Goal: Task Accomplishment & Management: Use online tool/utility

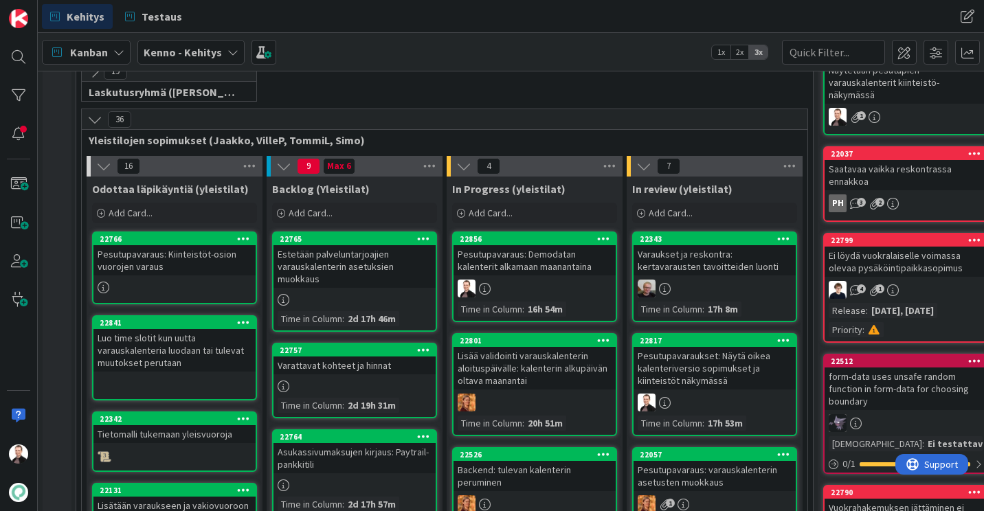
scroll to position [206, 0]
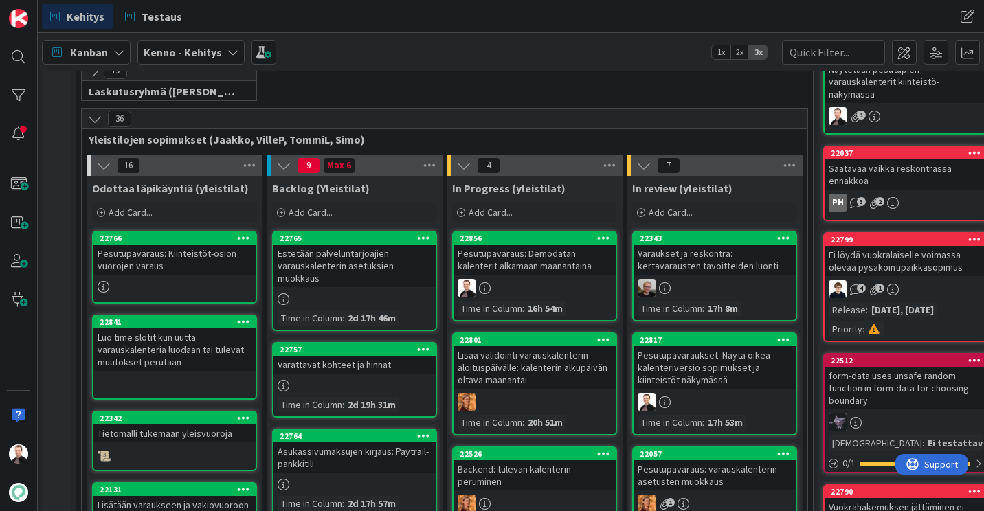
click at [534, 375] on div "Lisää validointi varauskalenterin aloituspäivälle: kalenterin alkupäivän oltava…" at bounding box center [534, 367] width 162 height 43
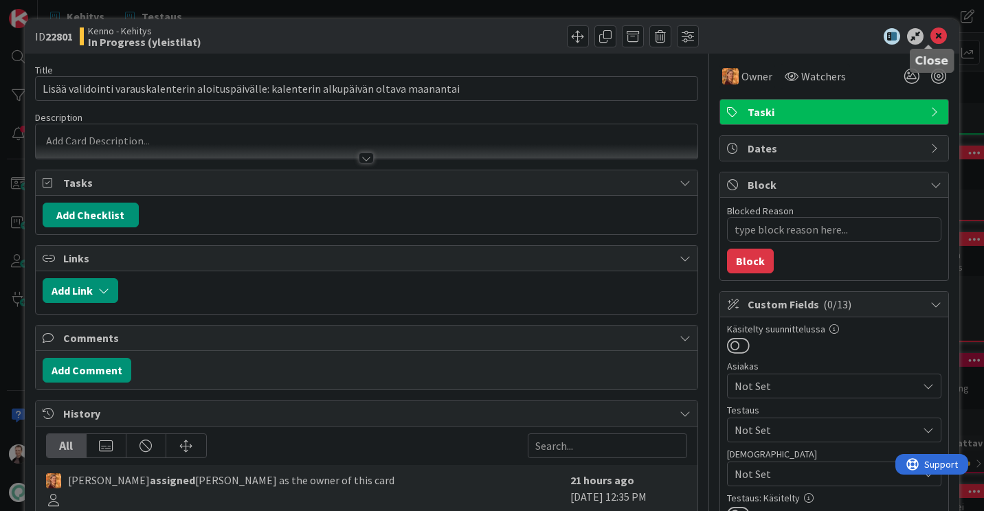
click at [930, 36] on icon at bounding box center [938, 36] width 16 height 16
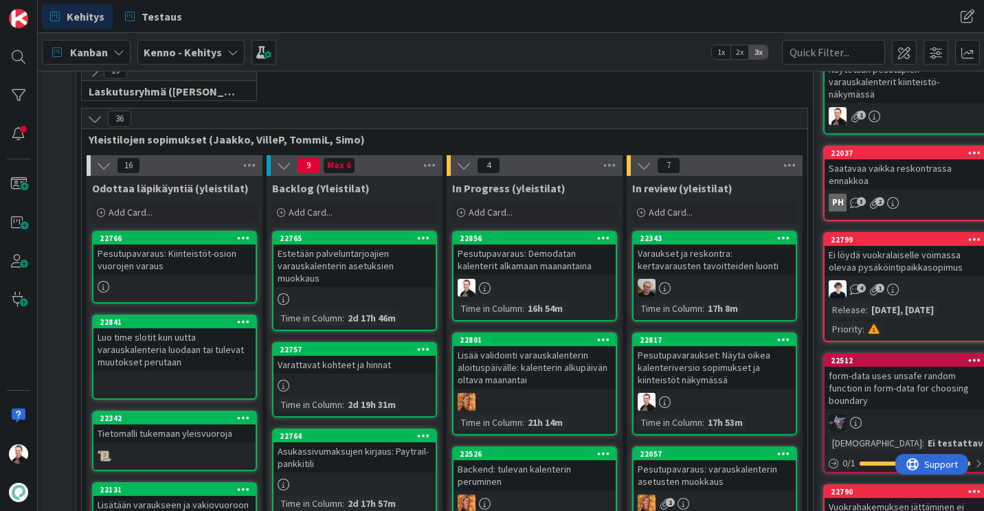
click at [512, 256] on div "Pesutupavaraus: Demodatan kalenterit alkamaan maanantaina" at bounding box center [534, 260] width 162 height 30
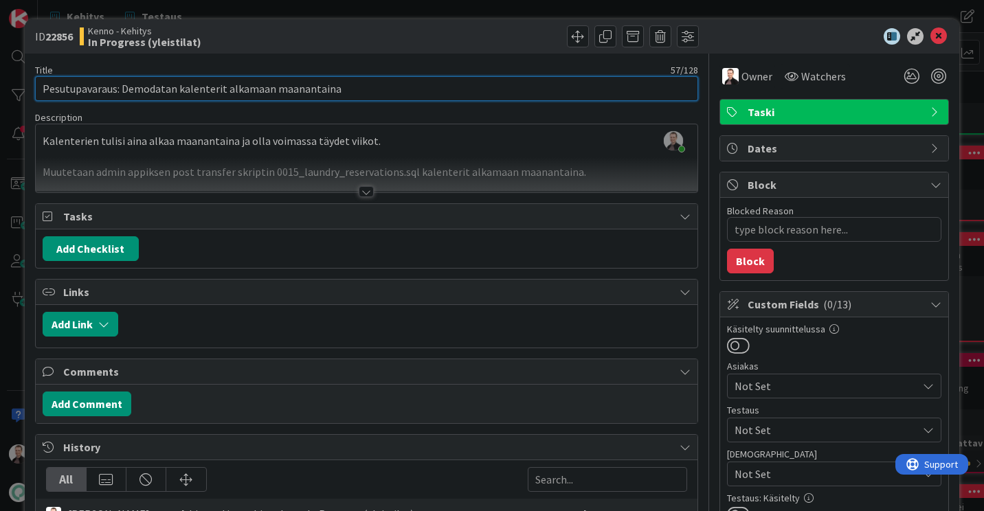
click at [337, 87] on input "Pesutupavaraus: Demodatan kalenterit alkamaan maanantaina" at bounding box center [366, 88] width 663 height 25
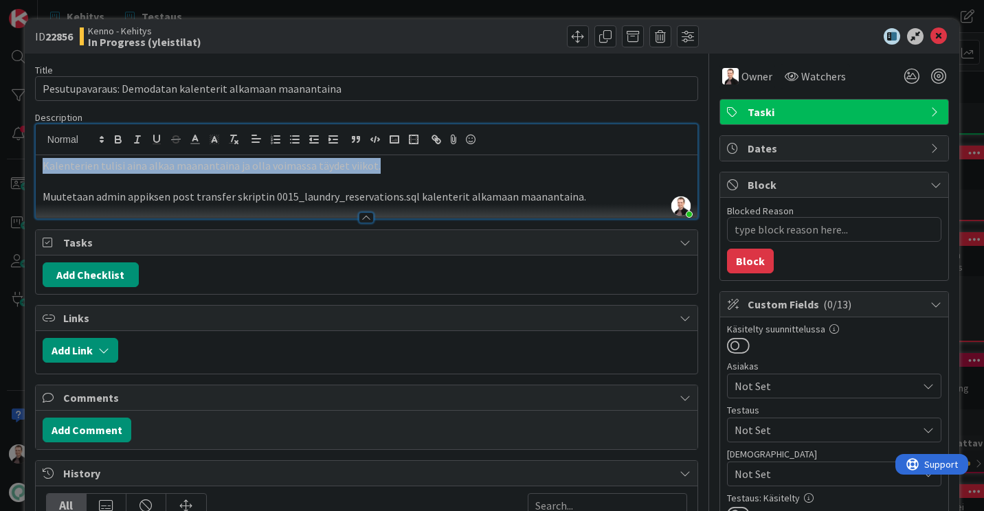
drag, startPoint x: 369, startPoint y: 139, endPoint x: 17, endPoint y: 144, distance: 351.8
click at [17, 144] on div "ID 22856 Kenno - Kehitys In Progress (yleistilat) Title 57 / 128 Pesutupavaraus…" at bounding box center [492, 255] width 984 height 511
copy p "Kalenterien tulisi aina alkaa maanantaina ja olla voimassa täydet viikot."
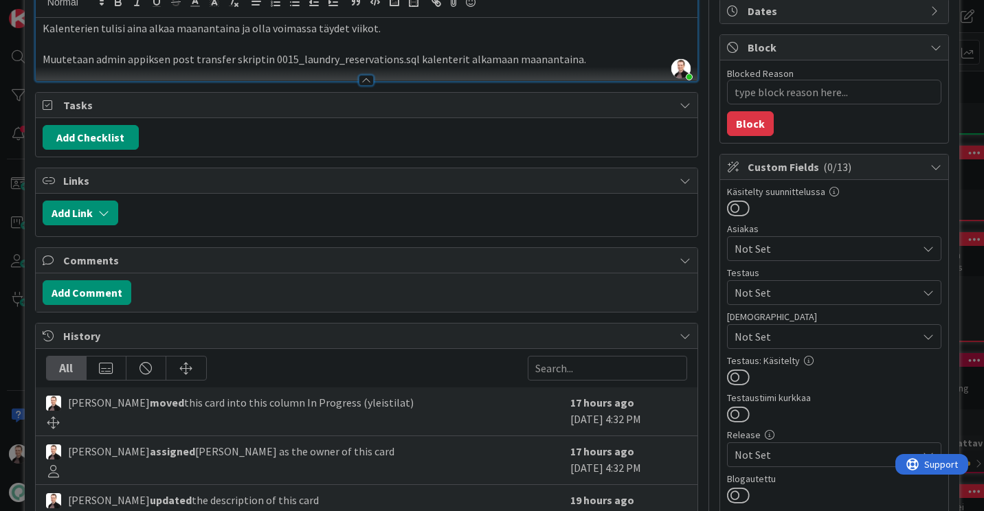
click at [774, 298] on span "Not Set" at bounding box center [825, 292] width 183 height 16
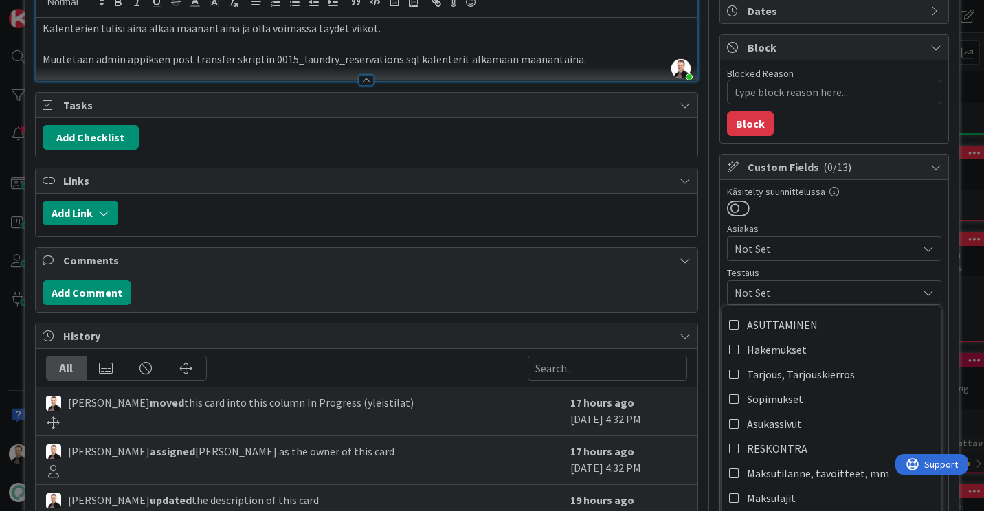
click at [774, 298] on span "Not Set" at bounding box center [825, 292] width 183 height 16
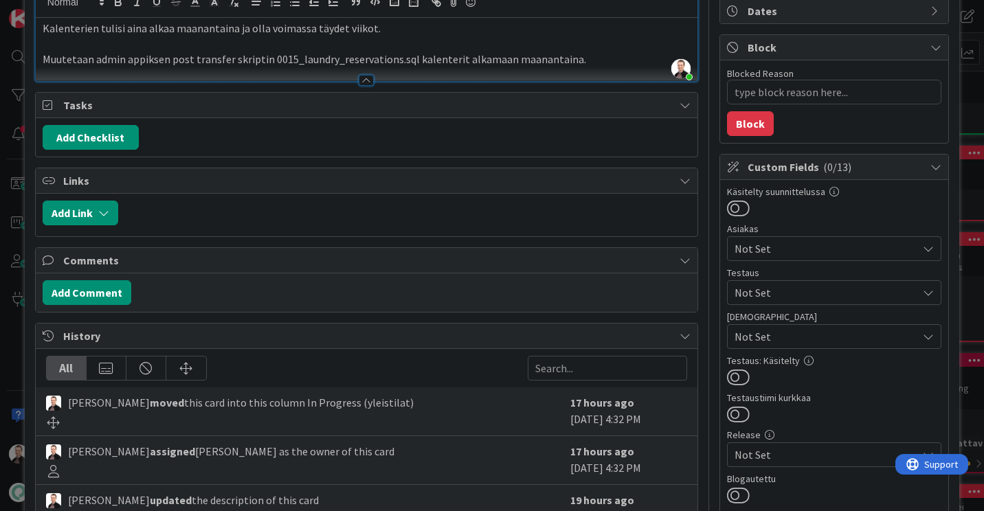
click at [768, 329] on span "Not Set" at bounding box center [825, 336] width 183 height 16
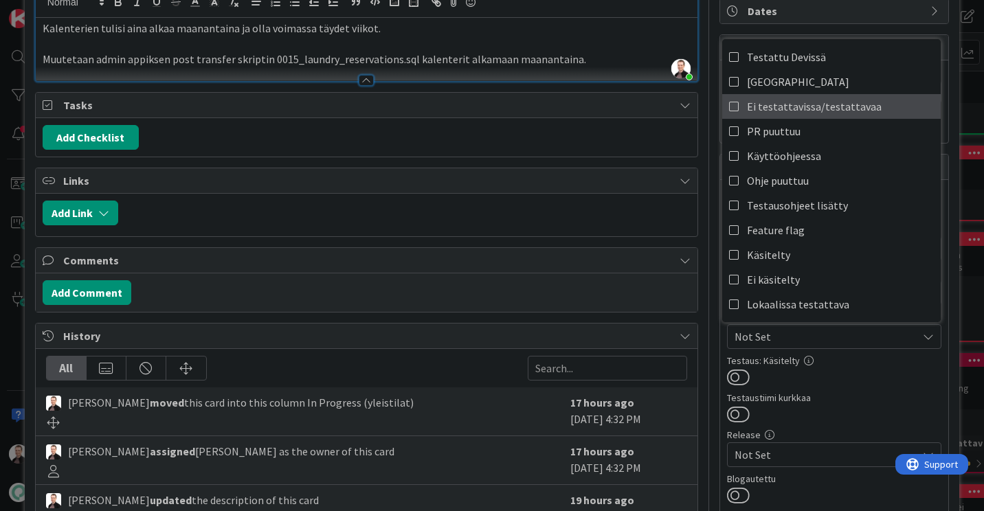
click at [801, 117] on link "Ei testattavissa/testattavaa" at bounding box center [831, 106] width 218 height 25
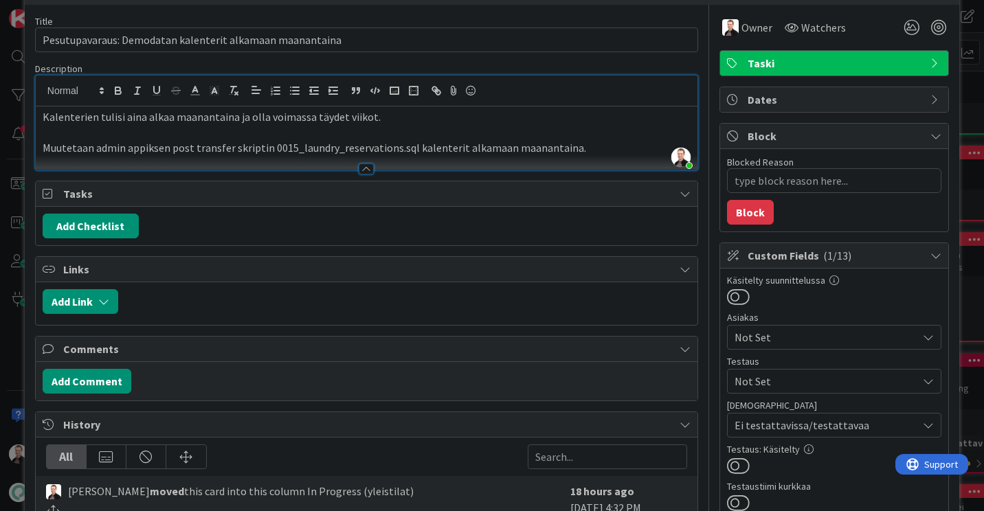
scroll to position [0, 0]
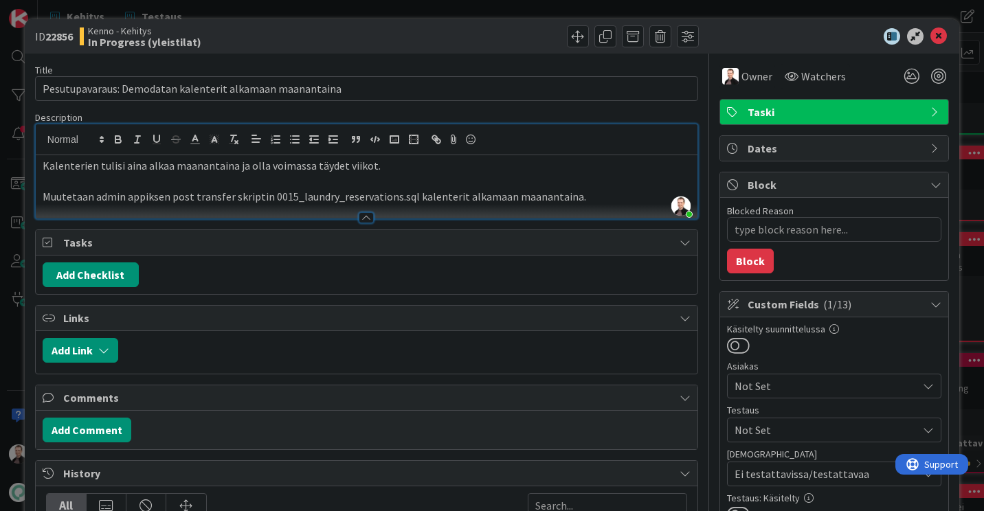
type textarea "x"
click at [595, 196] on p "Muutetaan admin appiksen post transfer skriptin 0015_laundry_reservations.sql k…" at bounding box center [367, 197] width 648 height 16
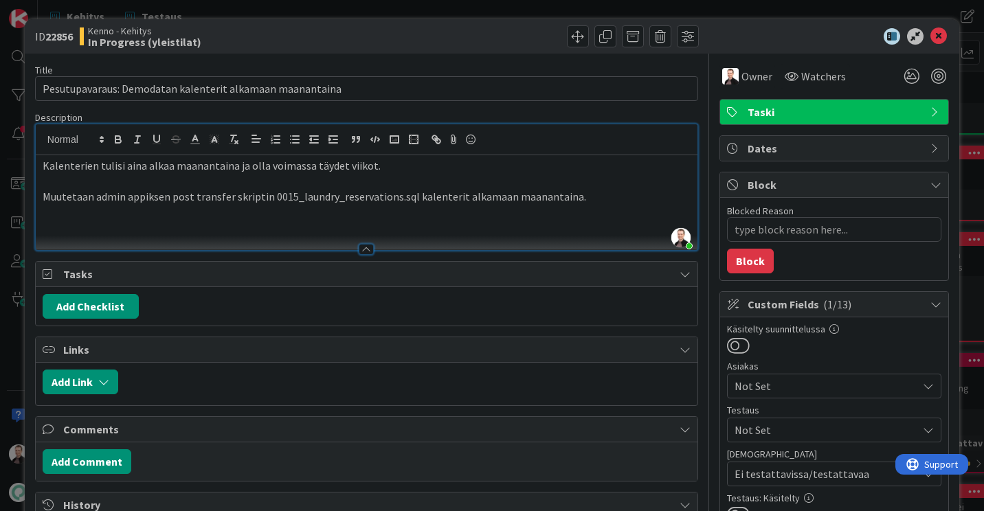
paste div
click at [930, 41] on icon at bounding box center [938, 36] width 16 height 16
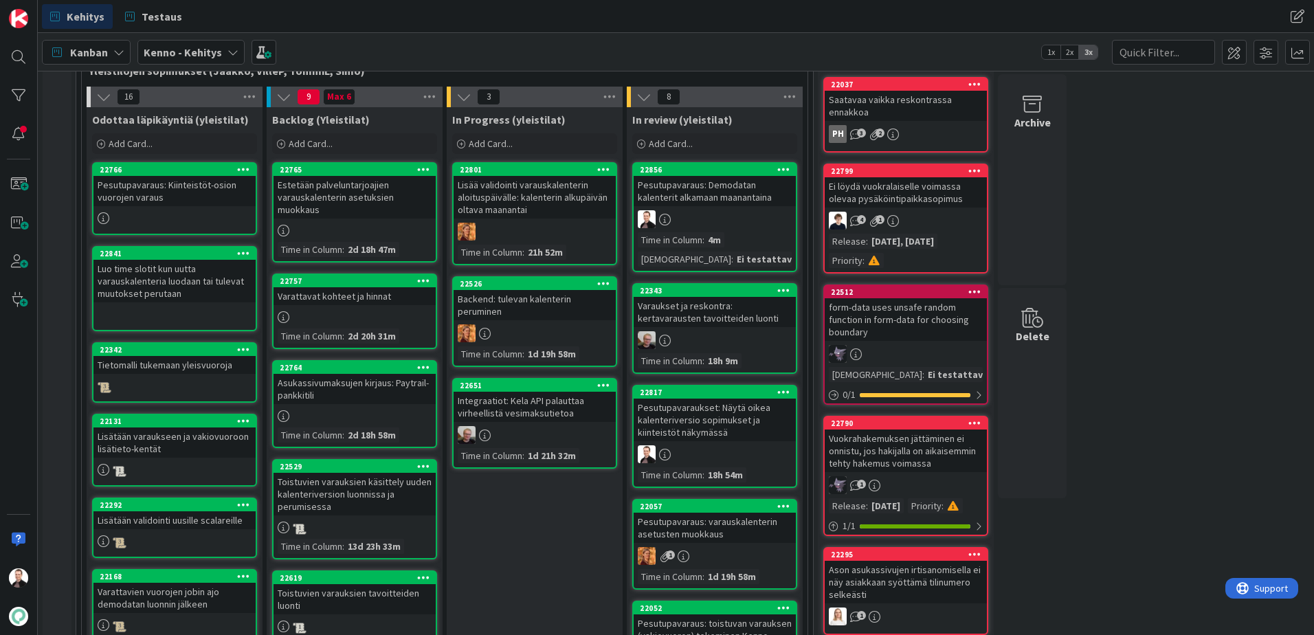
scroll to position [275, 0]
click at [350, 201] on div "Estetään palveluntarjoajien varauskalenterin asetuksien muokkaus" at bounding box center [354, 197] width 162 height 43
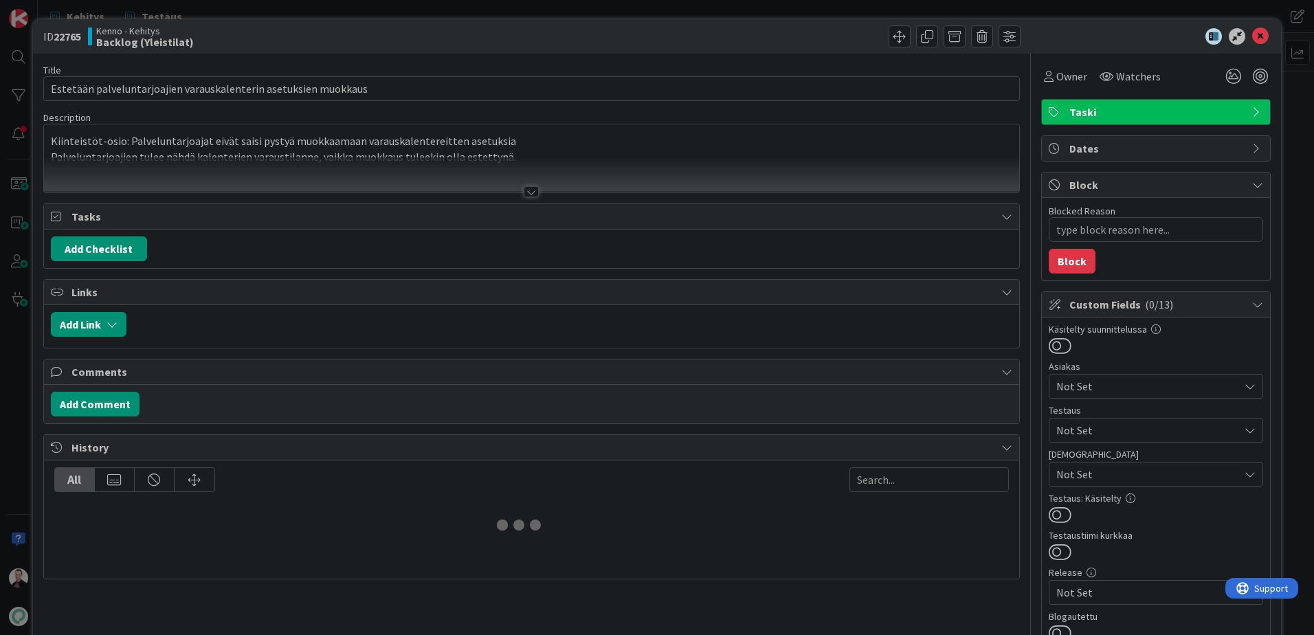
type textarea "x"
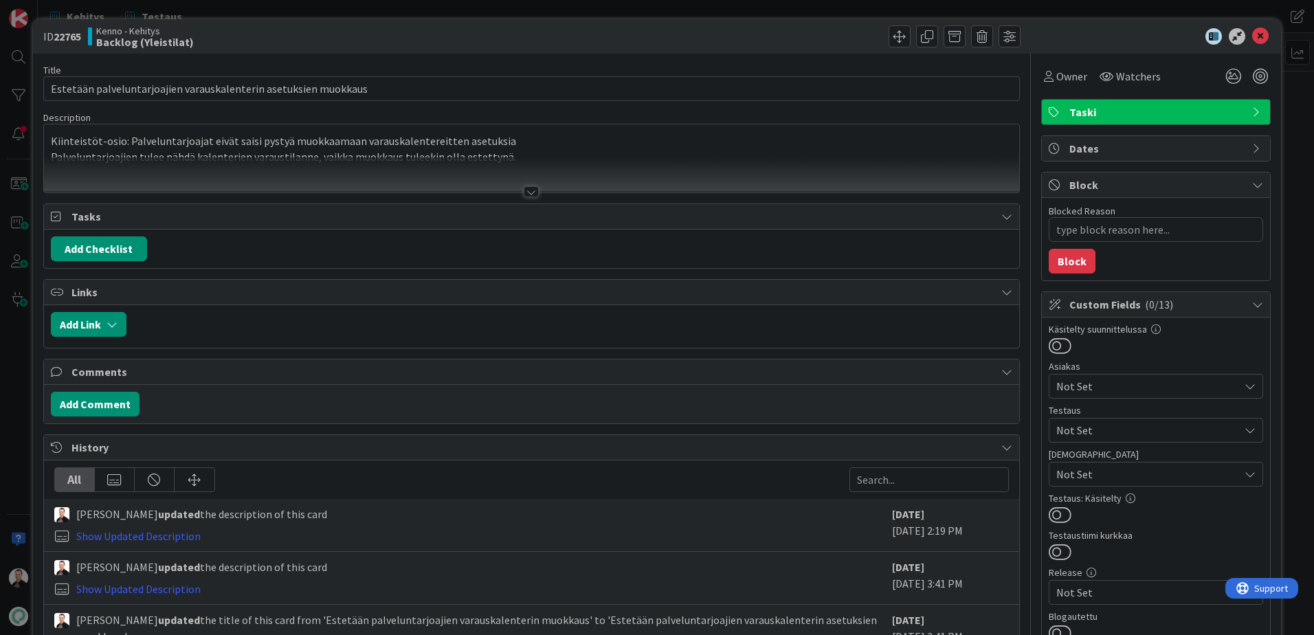
click at [529, 190] on div at bounding box center [530, 191] width 15 height 11
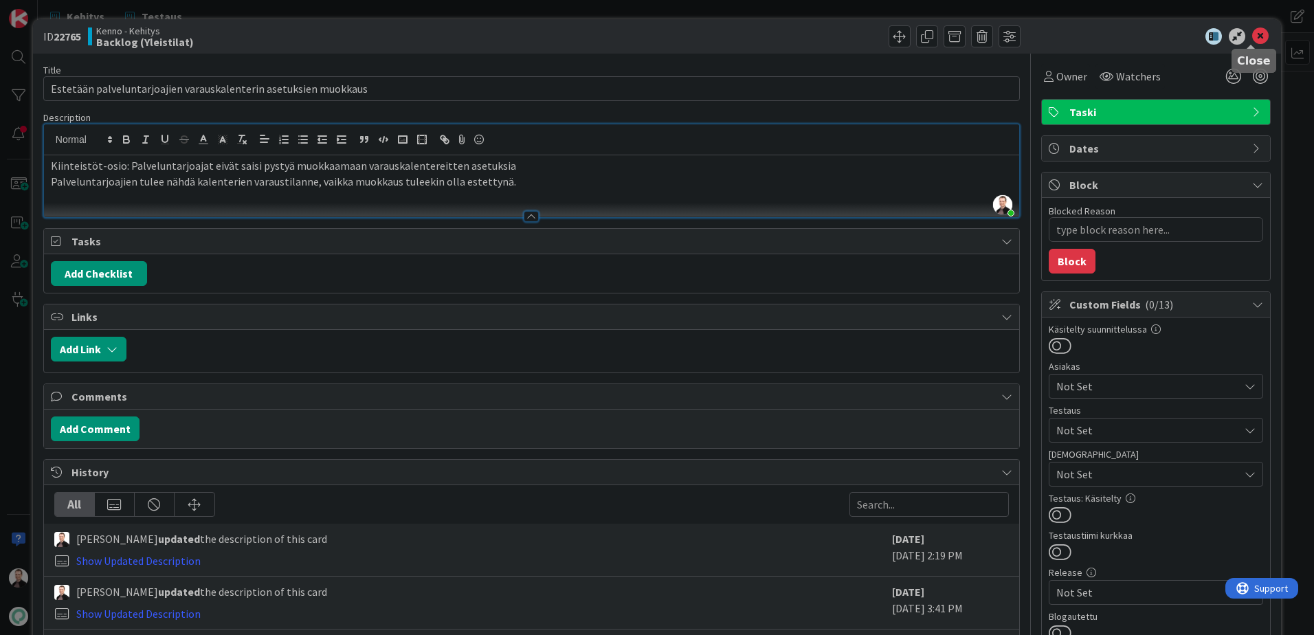
click at [983, 34] on icon at bounding box center [1260, 36] width 16 height 16
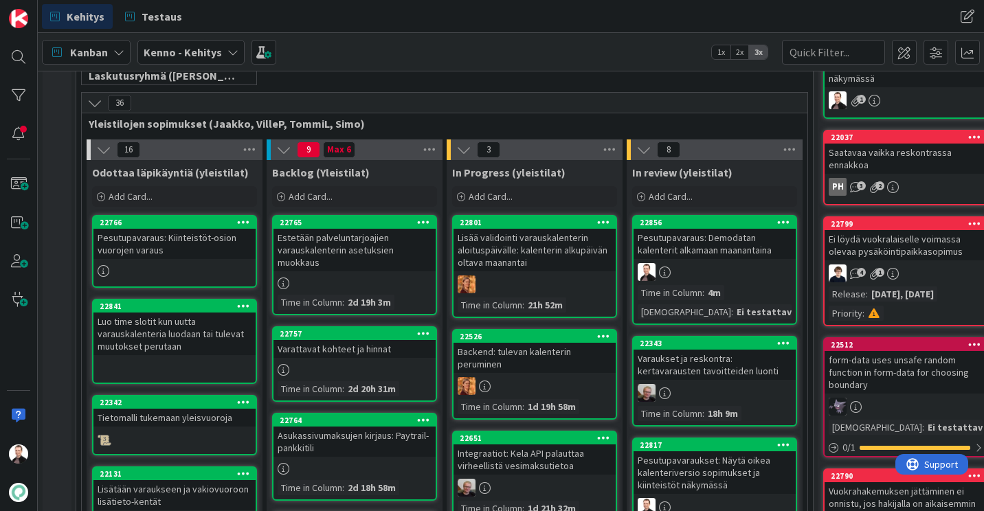
scroll to position [232, 0]
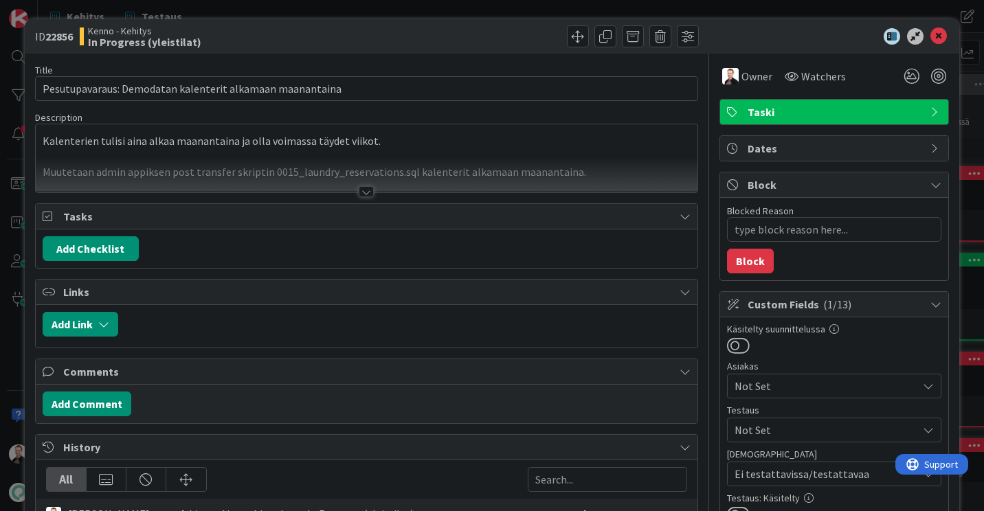
type textarea "x"
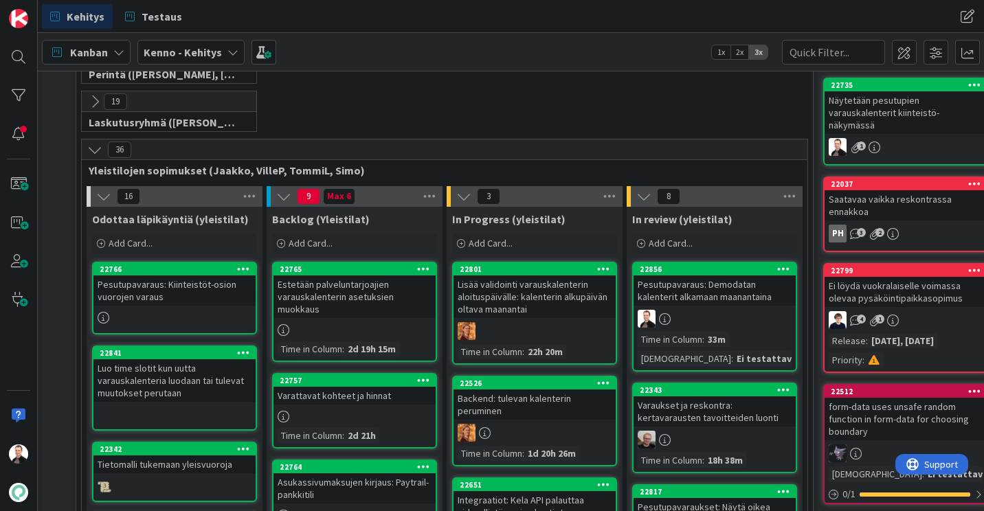
scroll to position [176, 0]
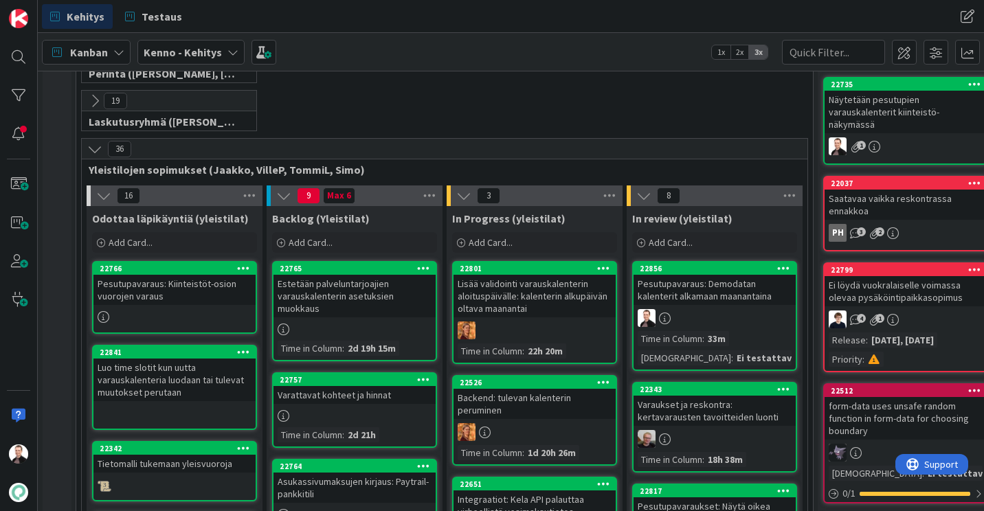
click at [348, 294] on div "Estetään palveluntarjoajien varauskalenterin asetuksien muokkaus" at bounding box center [354, 296] width 162 height 43
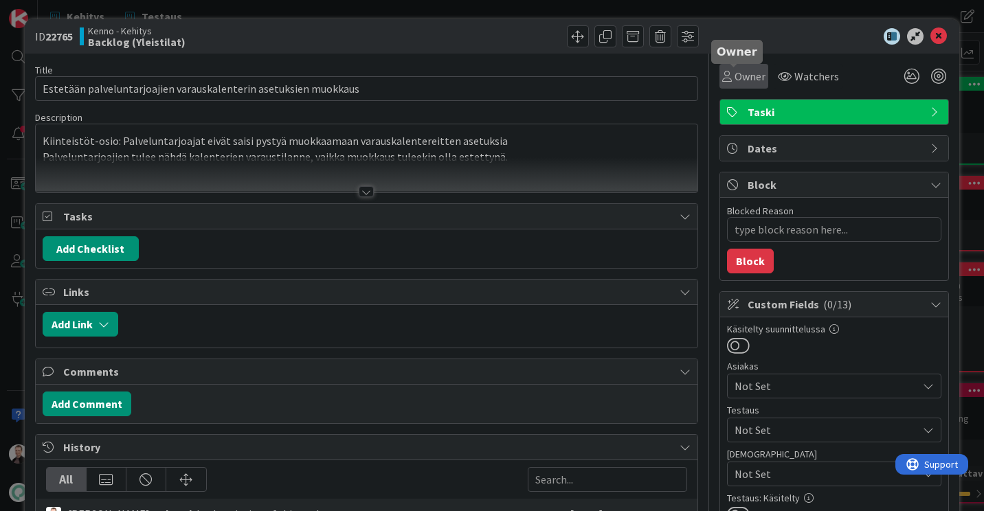
click at [741, 70] on span "Owner" at bounding box center [749, 76] width 31 height 16
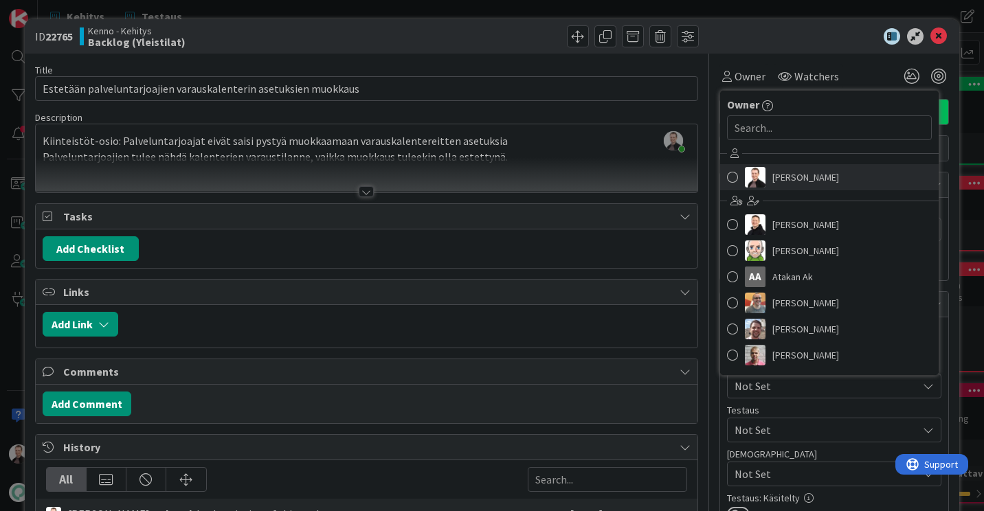
click at [756, 170] on link "[PERSON_NAME]" at bounding box center [829, 177] width 218 height 26
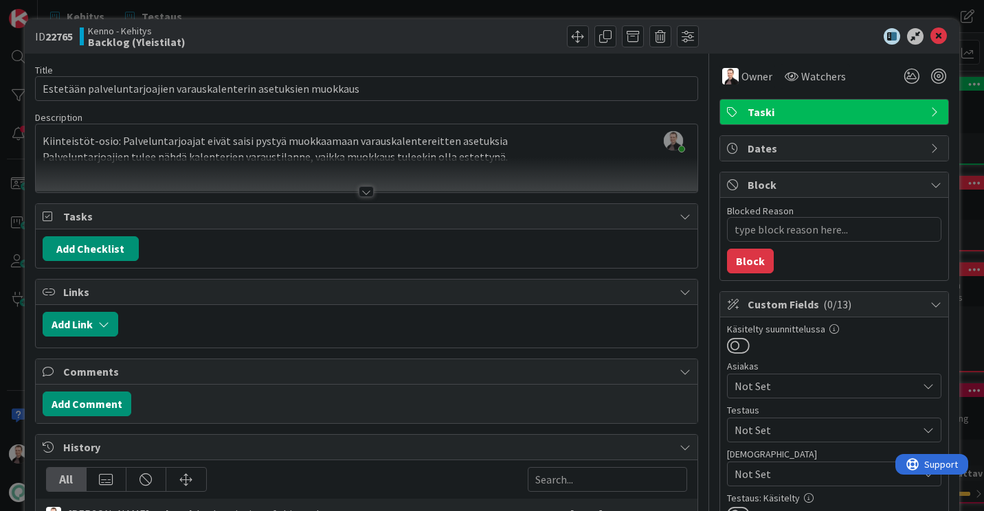
type textarea "x"
click at [930, 39] on icon at bounding box center [938, 36] width 16 height 16
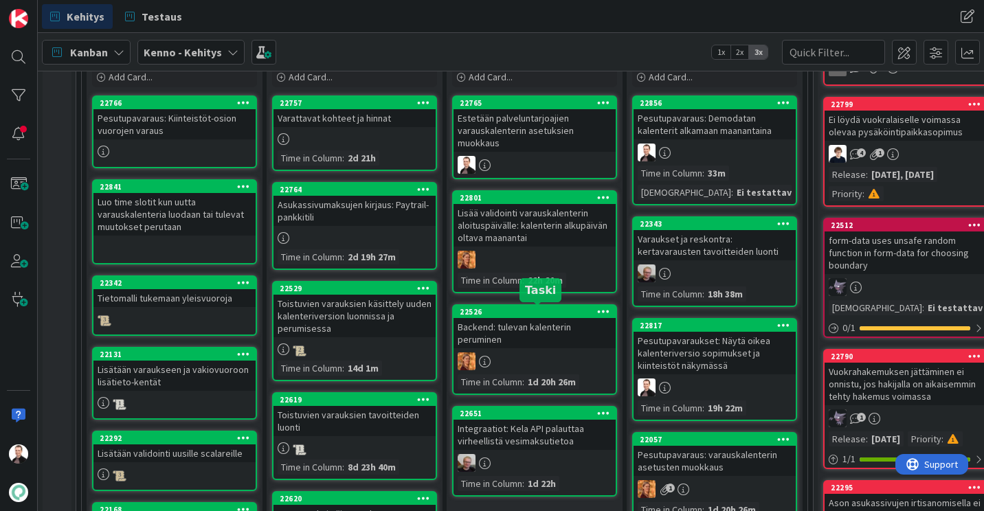
scroll to position [342, 0]
